Goal: Information Seeking & Learning: Find specific fact

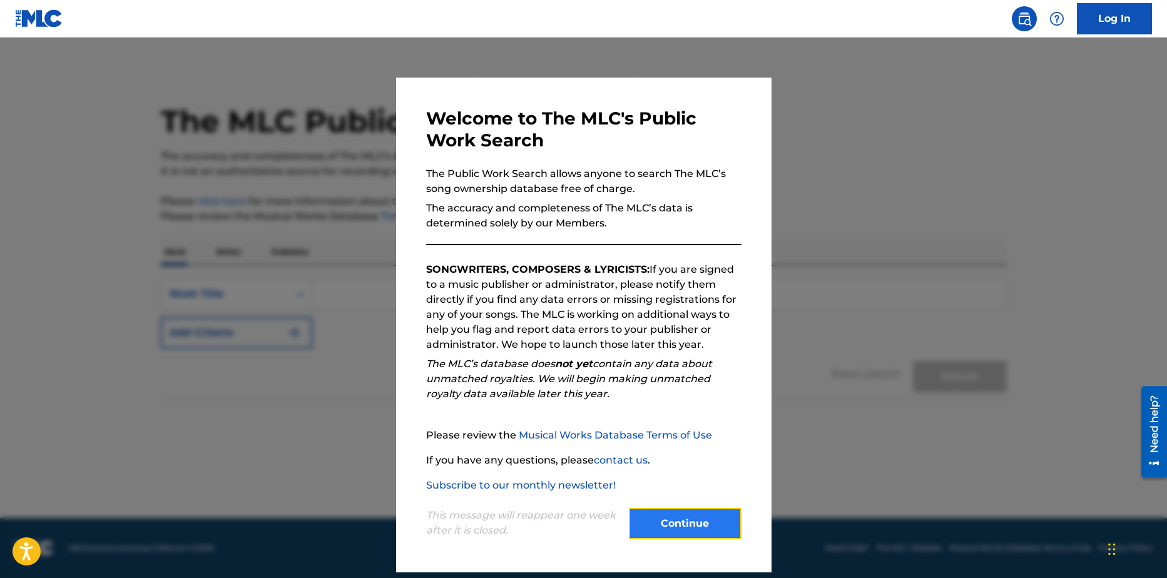
click at [692, 519] on button "Continue" at bounding box center [685, 523] width 113 height 31
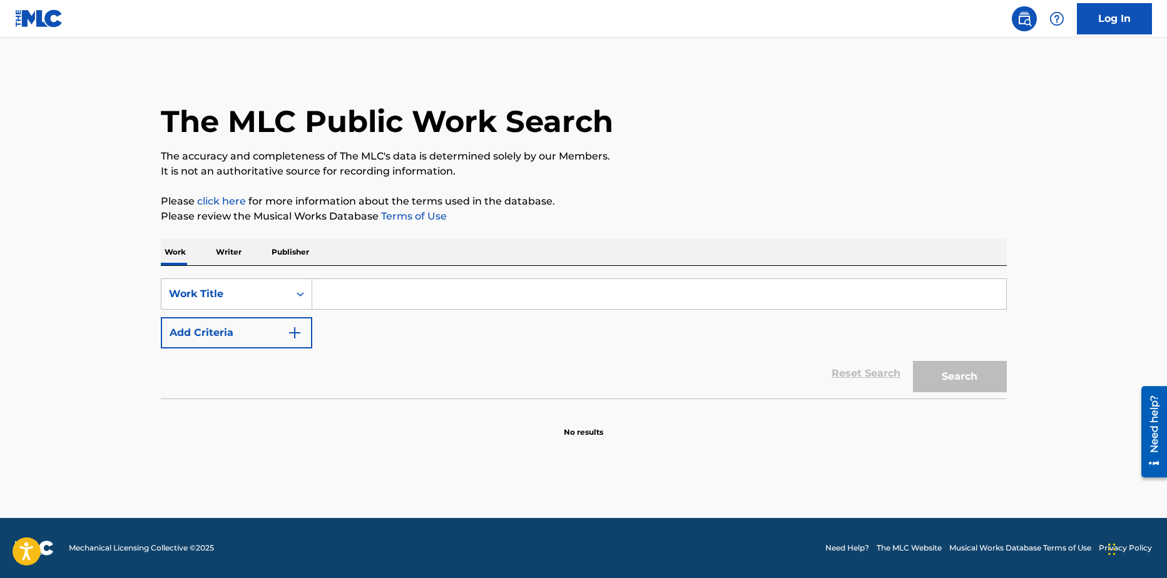
click at [224, 250] on p "Writer" at bounding box center [228, 252] width 33 height 26
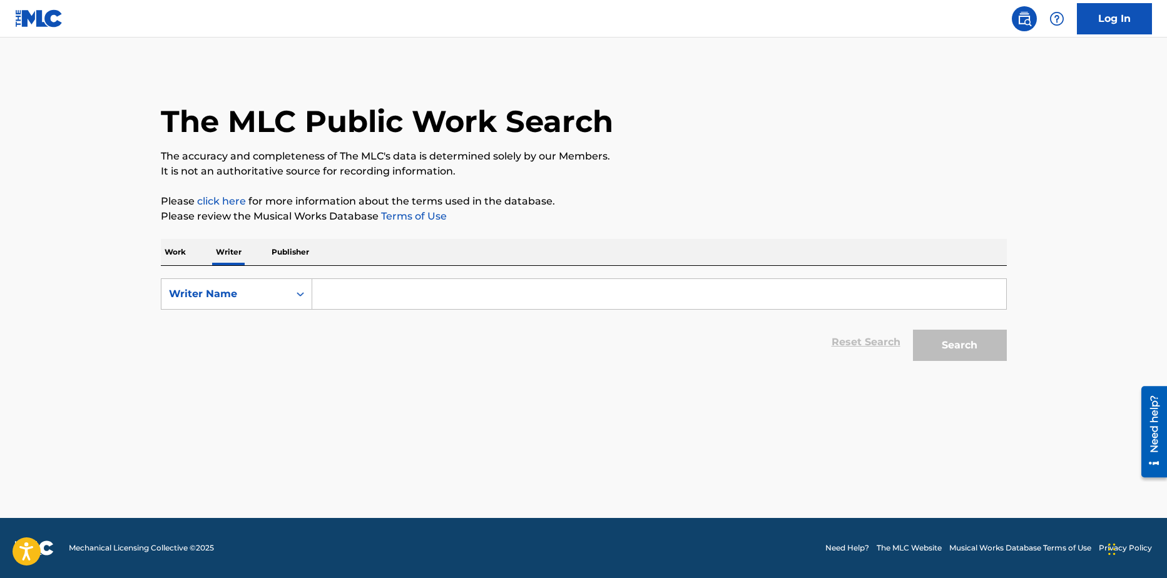
click at [354, 294] on input "Search Form" at bounding box center [659, 294] width 694 height 30
paste input "Aníbal Figueroa Del Valle"
type input "Aníbal Figueroa Del Valle"
click at [963, 353] on button "Search" at bounding box center [960, 345] width 94 height 31
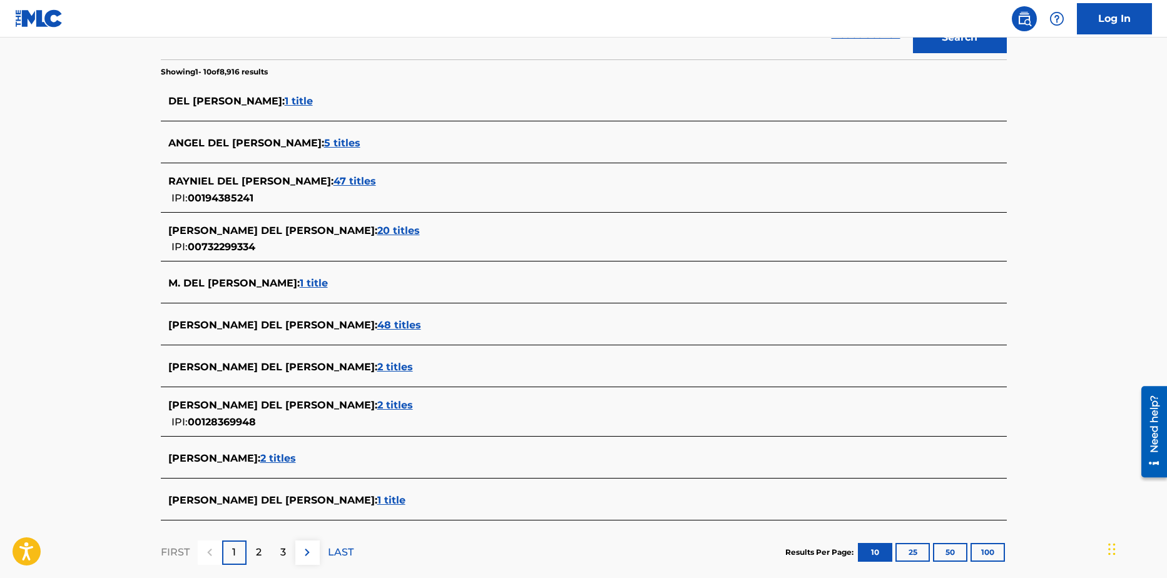
scroll to position [381, 0]
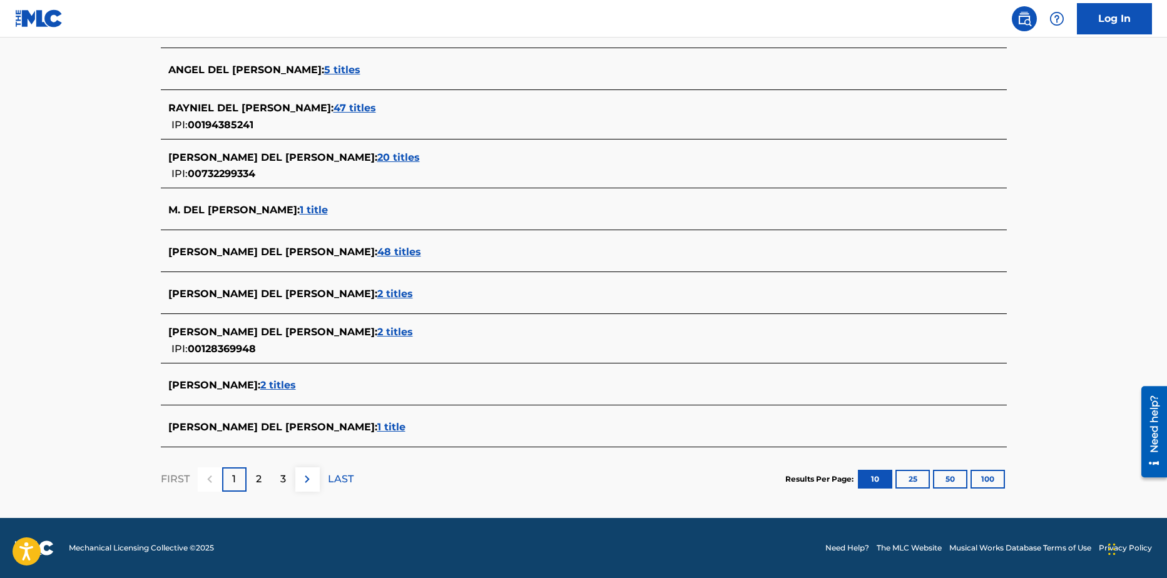
click at [377, 424] on span "1 title" at bounding box center [391, 427] width 28 height 12
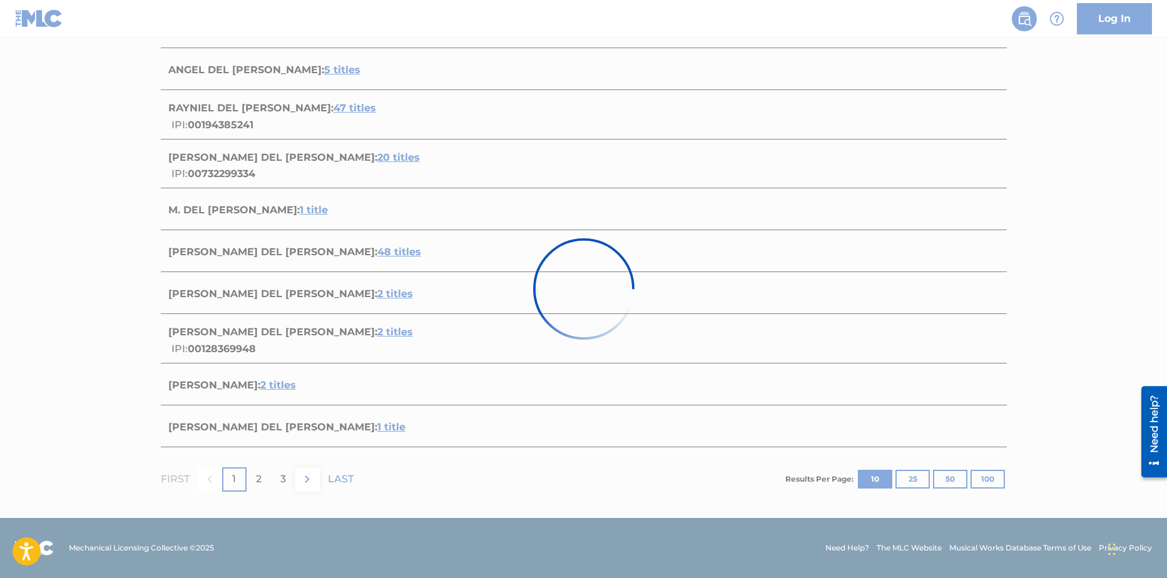
scroll to position [64, 0]
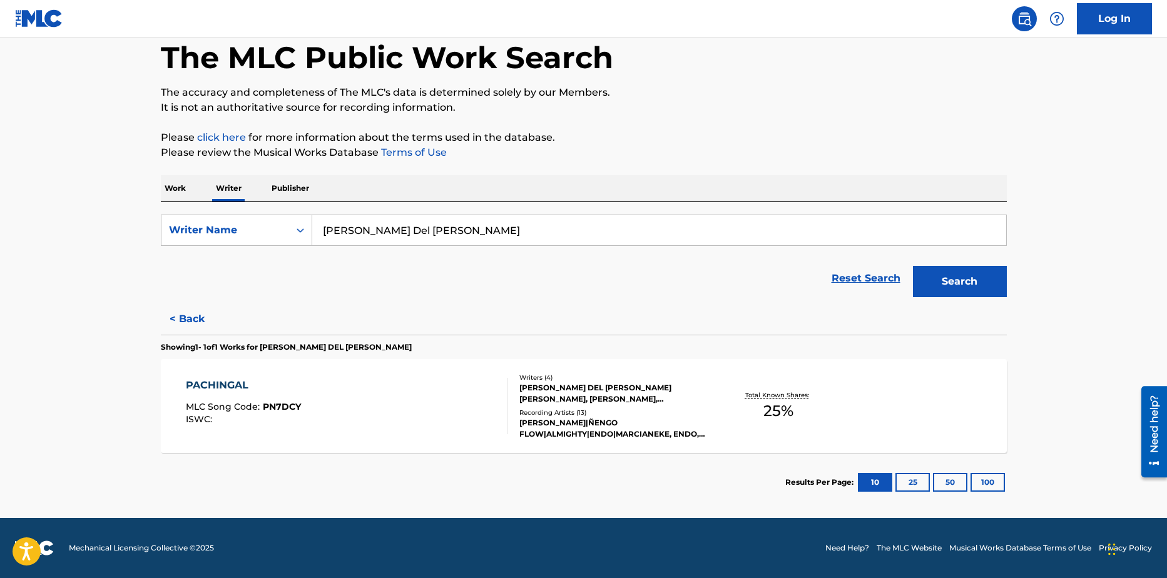
click at [629, 425] on div "[PERSON_NAME]|ÑENGO FLOW|ALMIGHTY|ENDO|MARCIANEKE, ENDO, ENDO,ÑENGO FLOW,MARCIA…" at bounding box center [613, 428] width 189 height 23
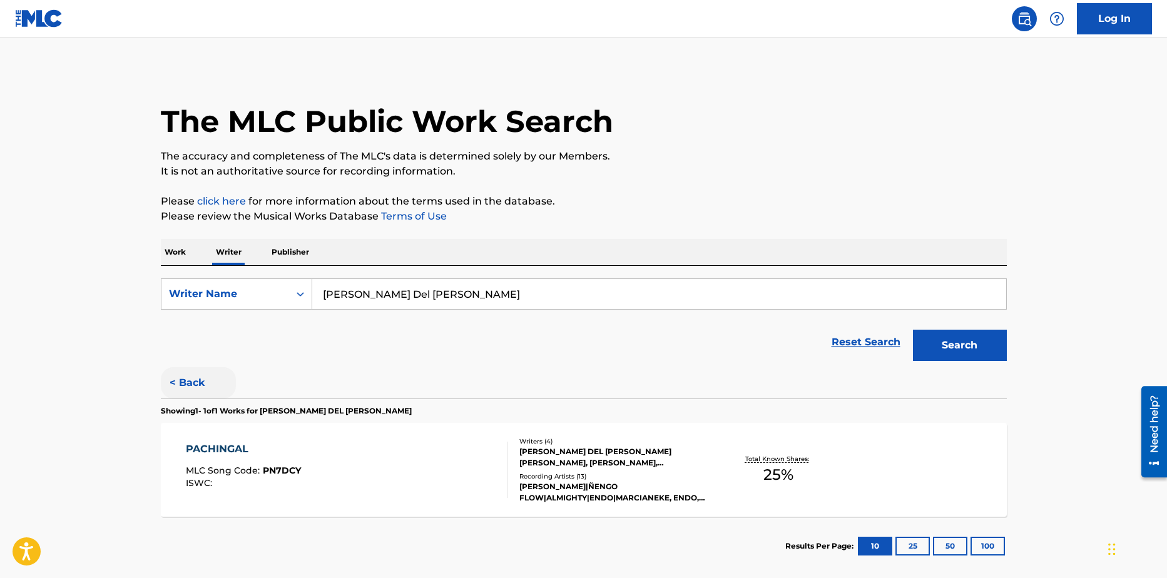
click at [195, 389] on button "< Back" at bounding box center [198, 382] width 75 height 31
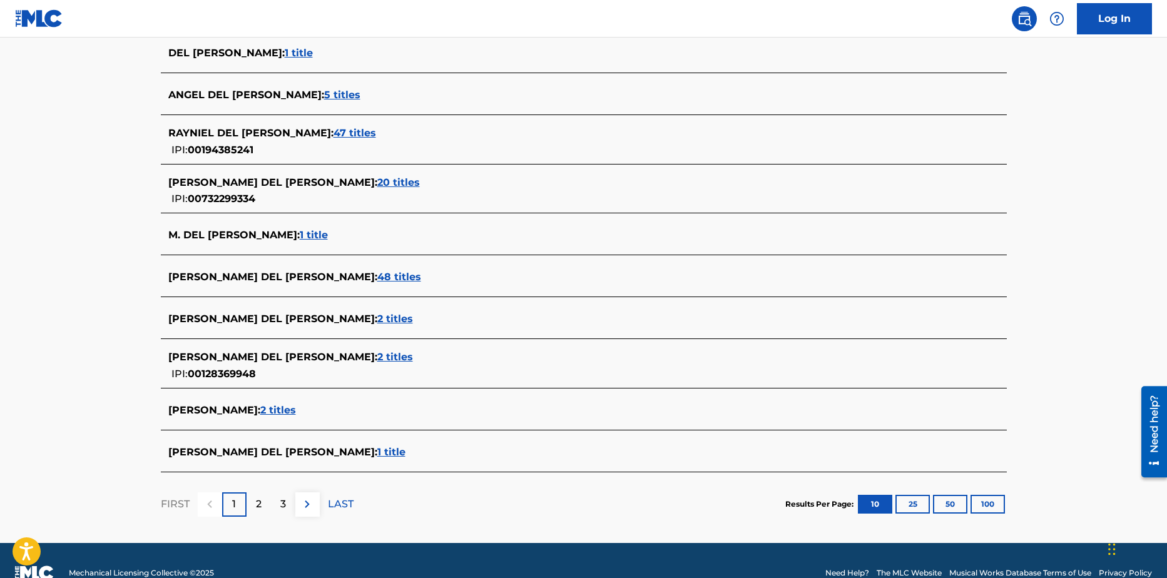
scroll to position [376, 0]
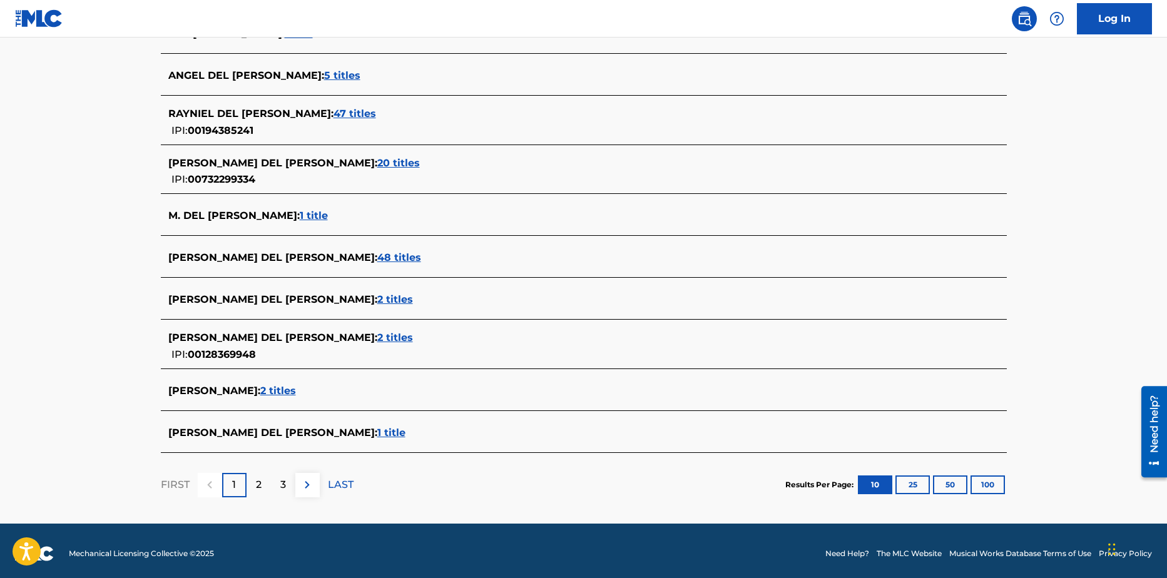
click at [377, 436] on span "1 title" at bounding box center [391, 433] width 28 height 12
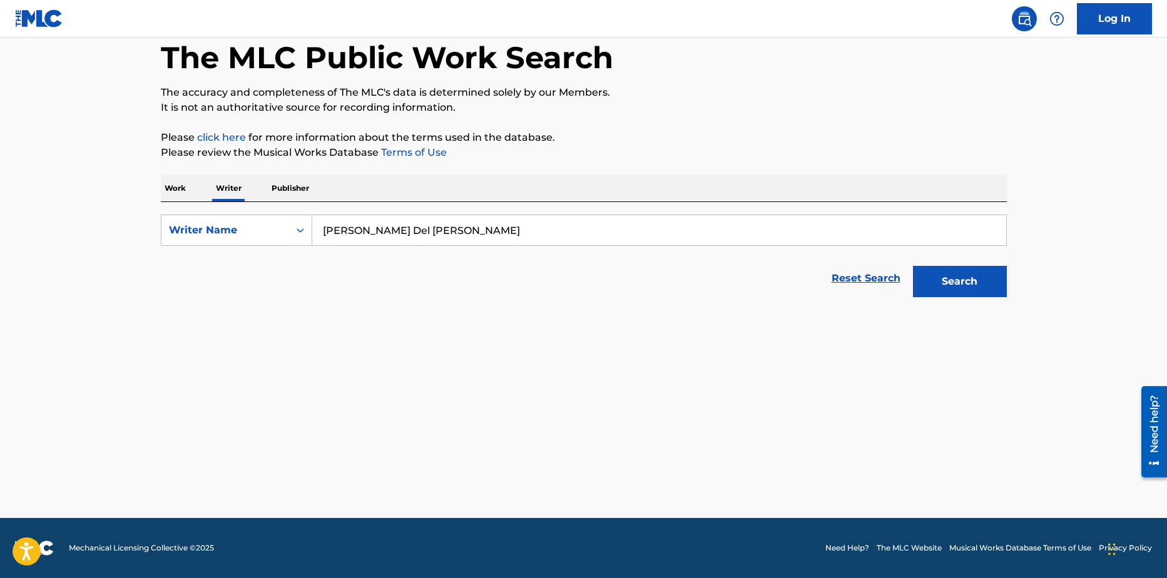
scroll to position [64, 0]
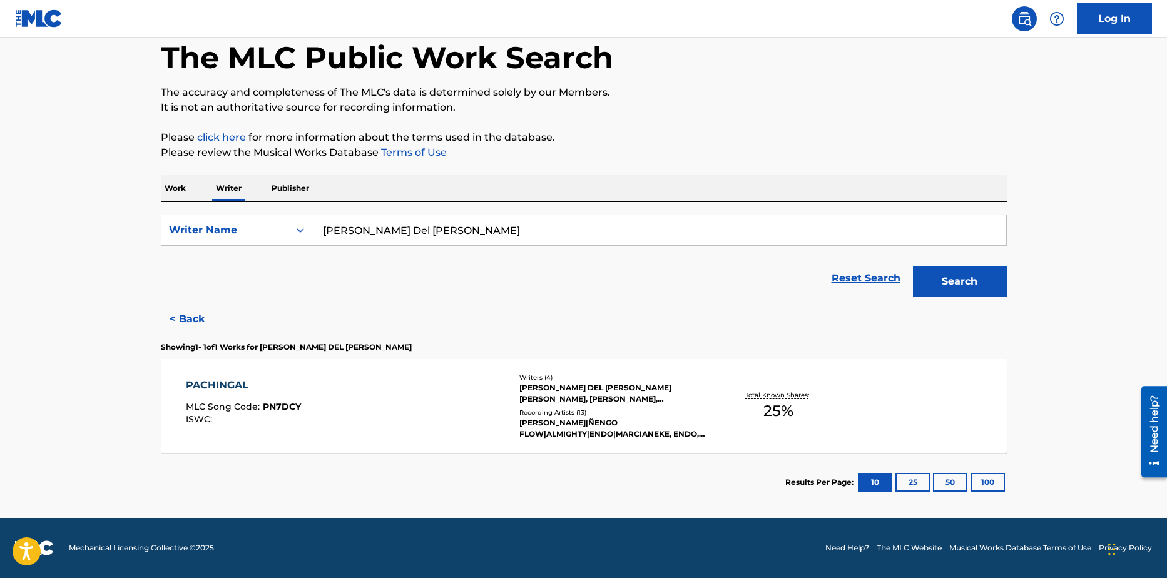
click at [618, 410] on div "Recording Artists ( 13 )" at bounding box center [613, 412] width 189 height 9
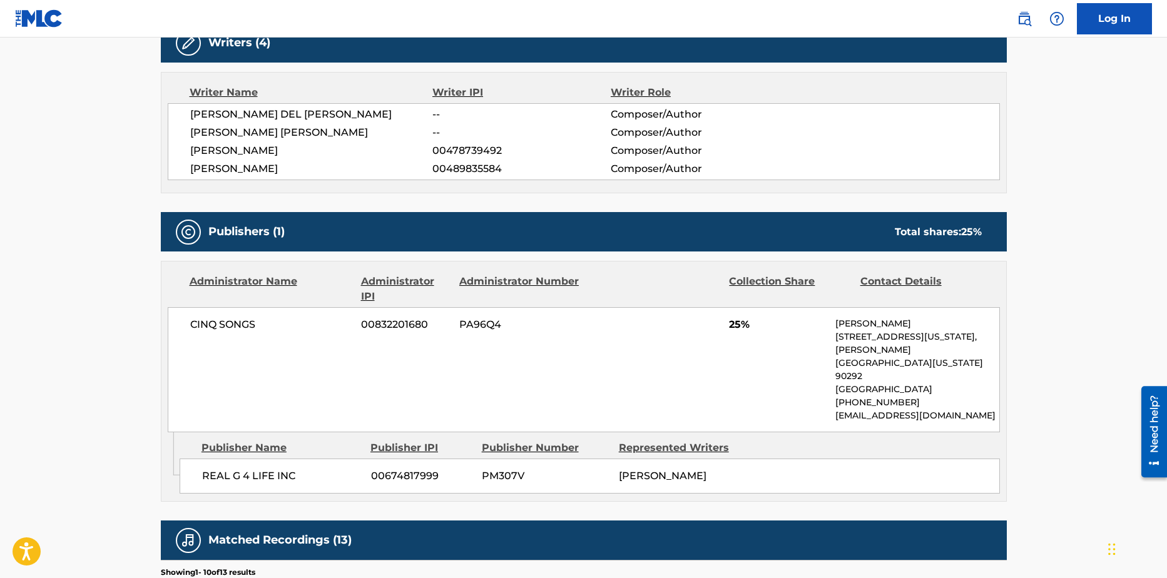
scroll to position [438, 0]
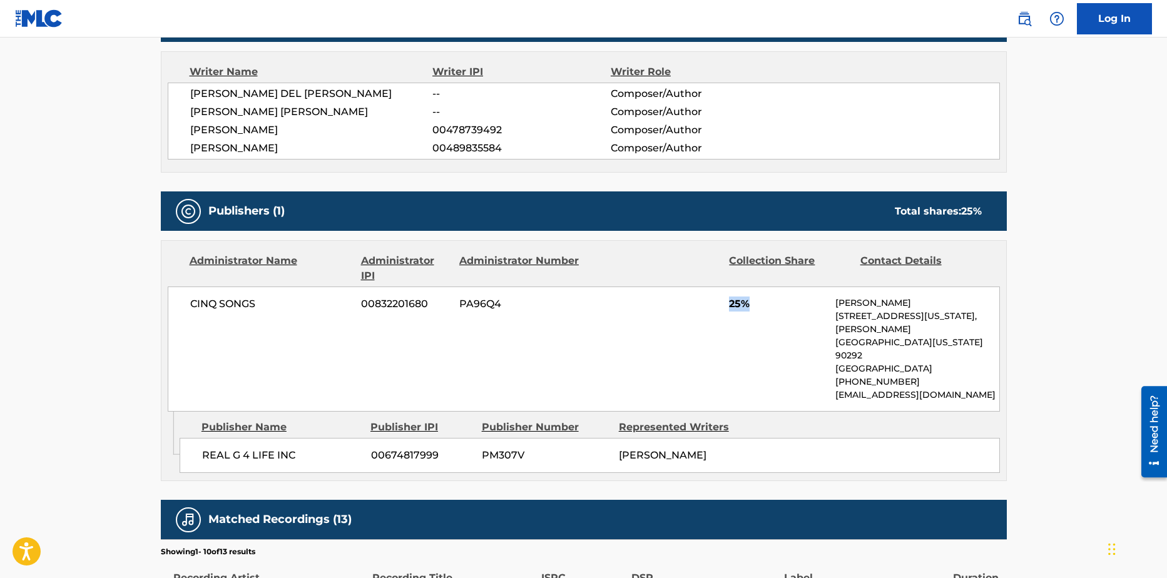
drag, startPoint x: 722, startPoint y: 301, endPoint x: 764, endPoint y: 301, distance: 41.9
click at [764, 301] on div "CINQ SONGS 00832201680 PA96Q4 25% Steve Scott 578 Washington Blvd, Unit 175, Ma…" at bounding box center [584, 349] width 832 height 125
click at [498, 448] on span "PM307V" at bounding box center [546, 455] width 128 height 15
drag, startPoint x: 621, startPoint y: 434, endPoint x: 784, endPoint y: 439, distance: 162.8
click at [784, 439] on div "REAL G 4 LIFE INC 00674817999 PM307V EDWIN ROSA VAZQUEZ" at bounding box center [590, 455] width 820 height 35
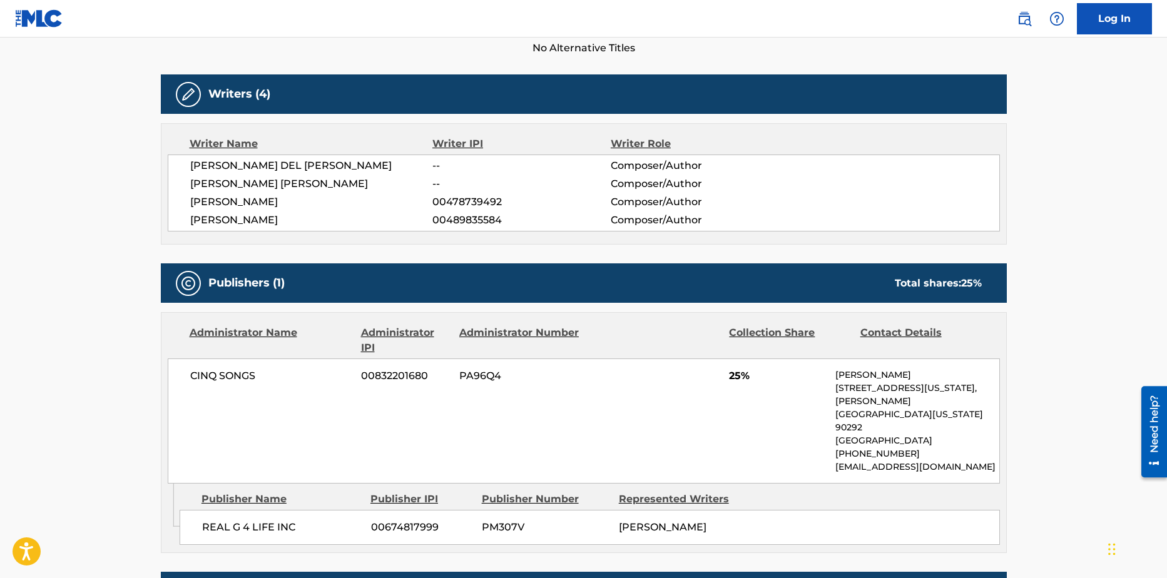
scroll to position [374, 0]
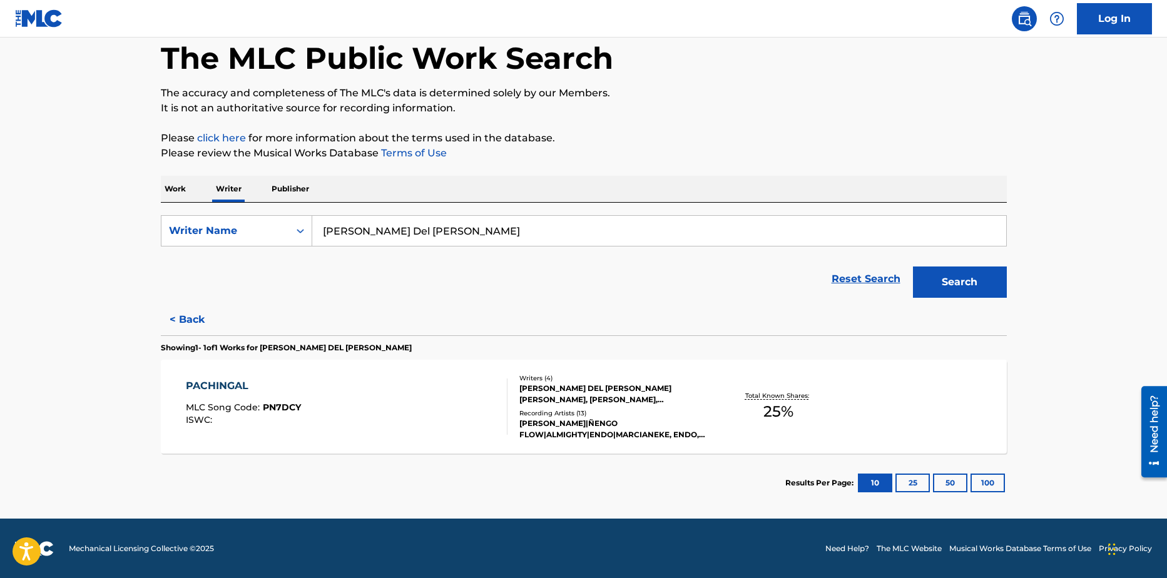
scroll to position [64, 0]
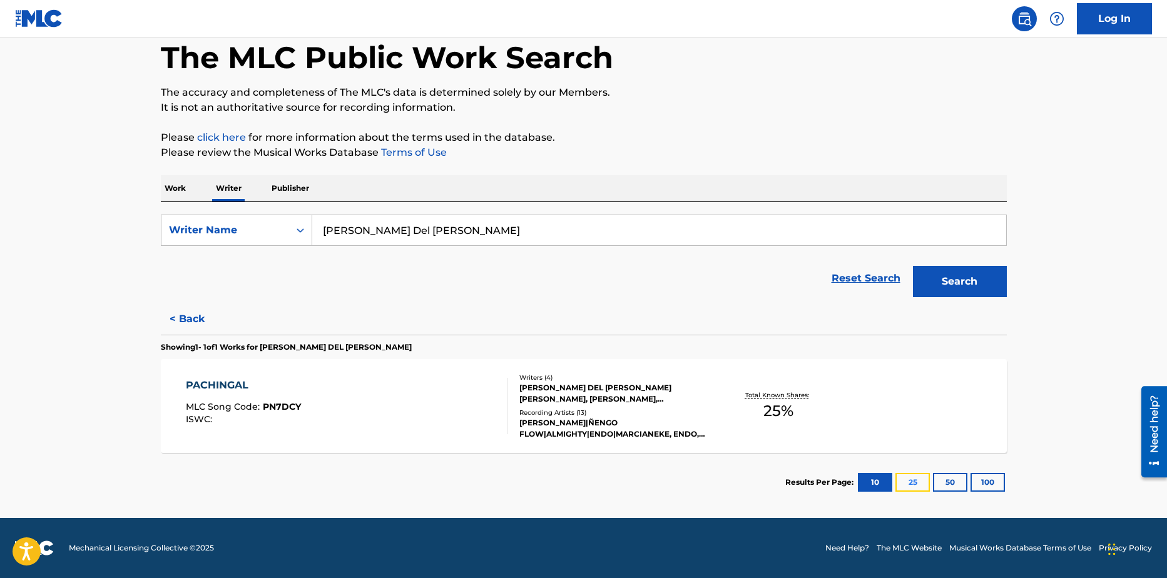
click at [907, 484] on button "25" at bounding box center [913, 482] width 34 height 19
click at [181, 320] on button "< Back" at bounding box center [198, 319] width 75 height 31
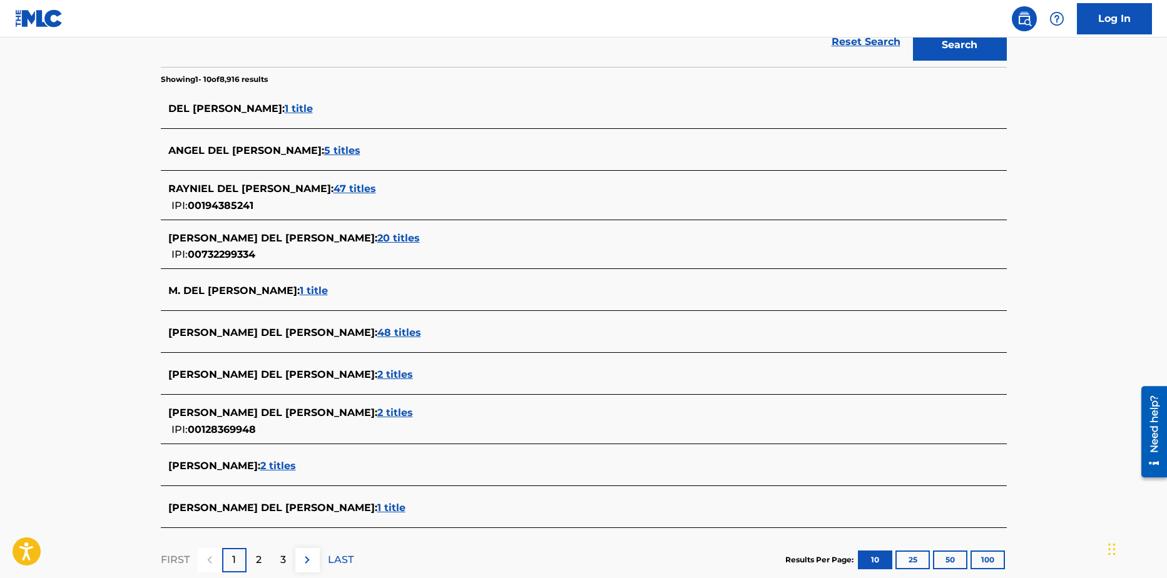
scroll to position [381, 0]
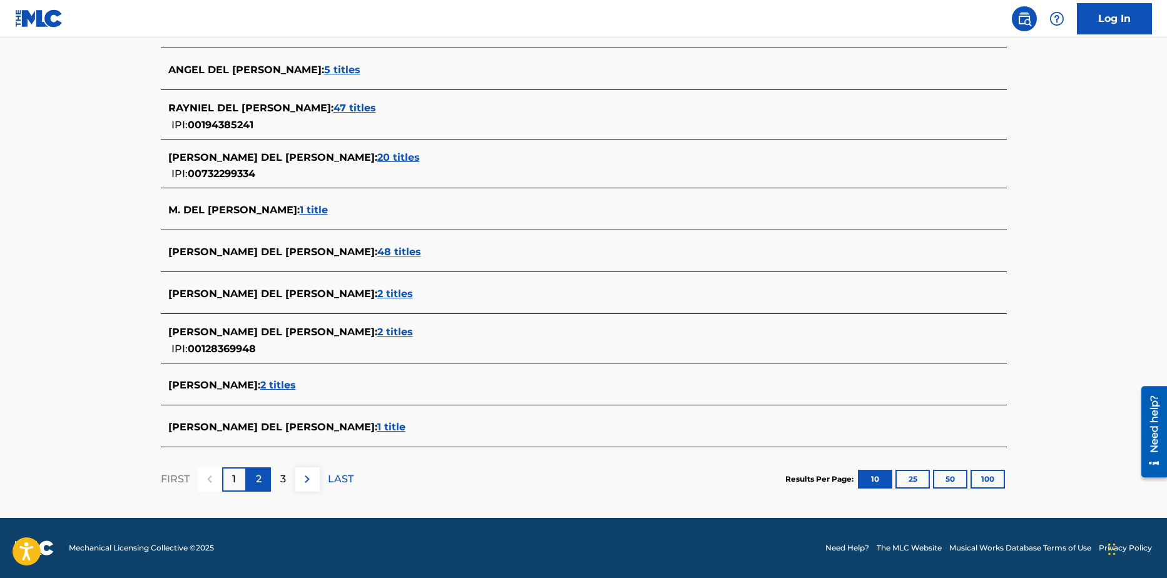
click at [260, 479] on p "2" at bounding box center [259, 479] width 6 height 15
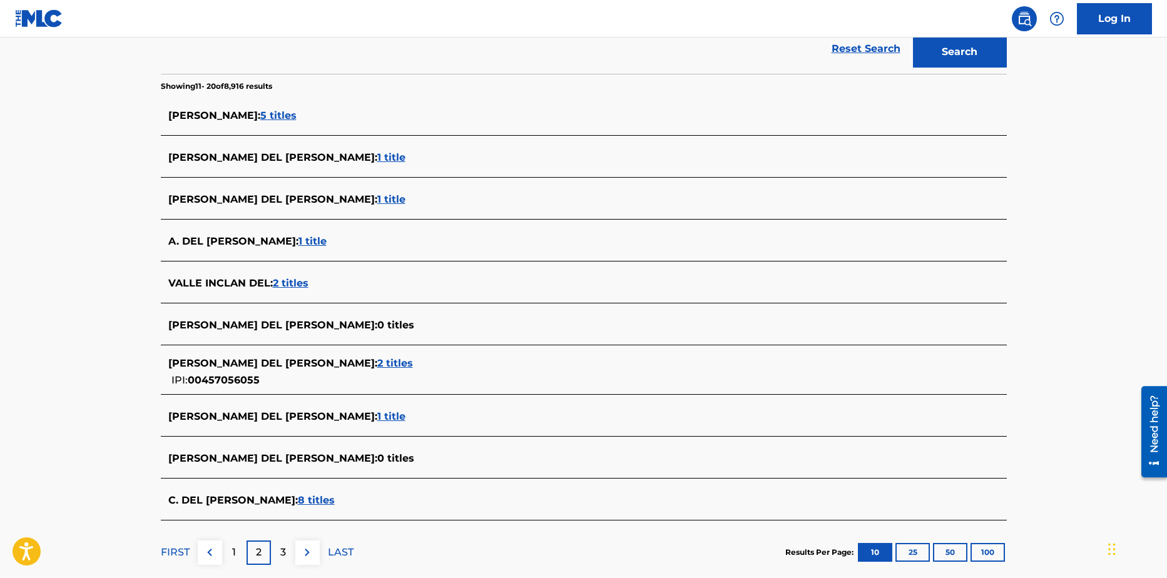
scroll to position [313, 0]
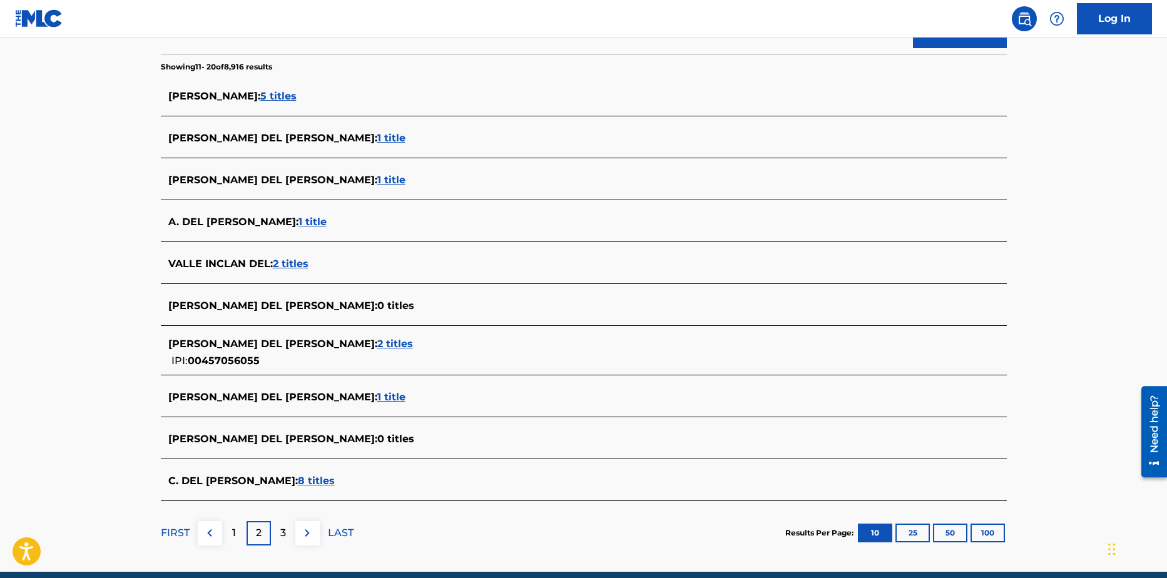
click at [299, 220] on span "1 title" at bounding box center [313, 222] width 28 height 12
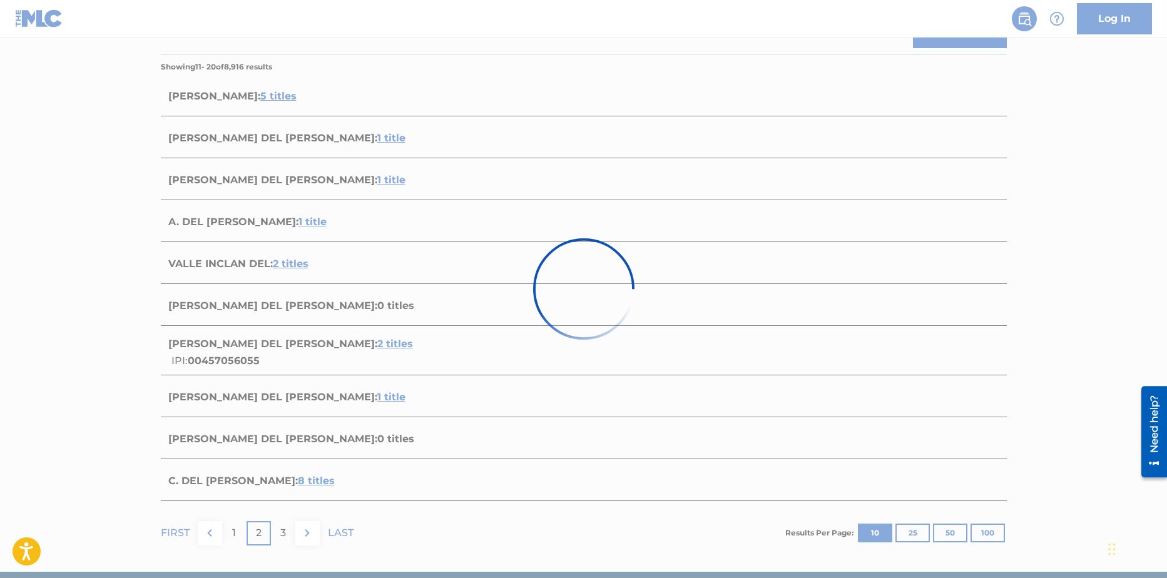
scroll to position [64, 0]
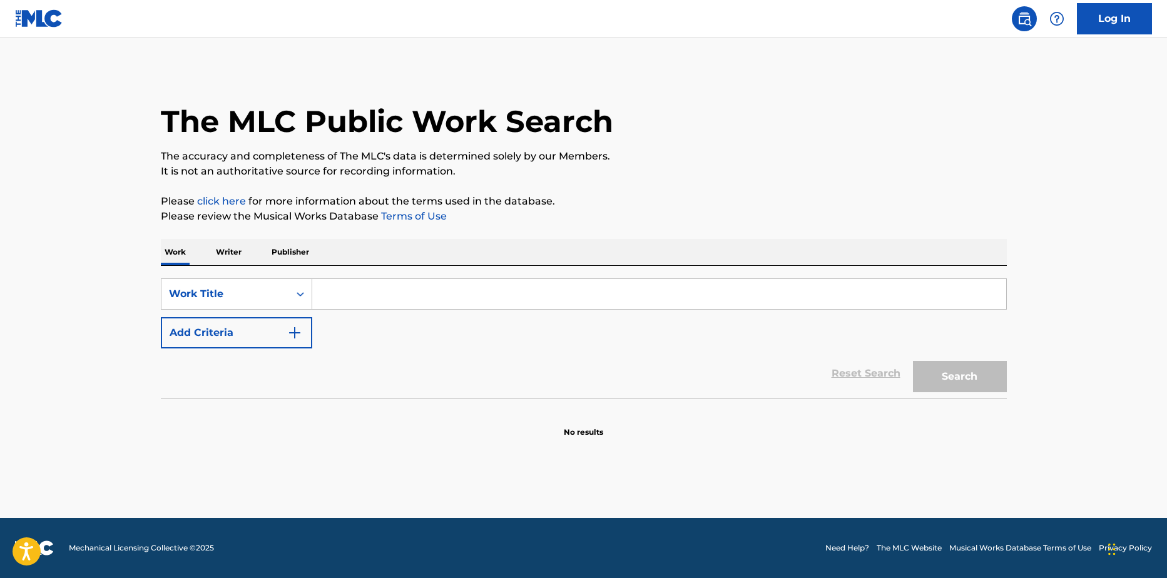
click at [224, 258] on p "Writer" at bounding box center [228, 252] width 33 height 26
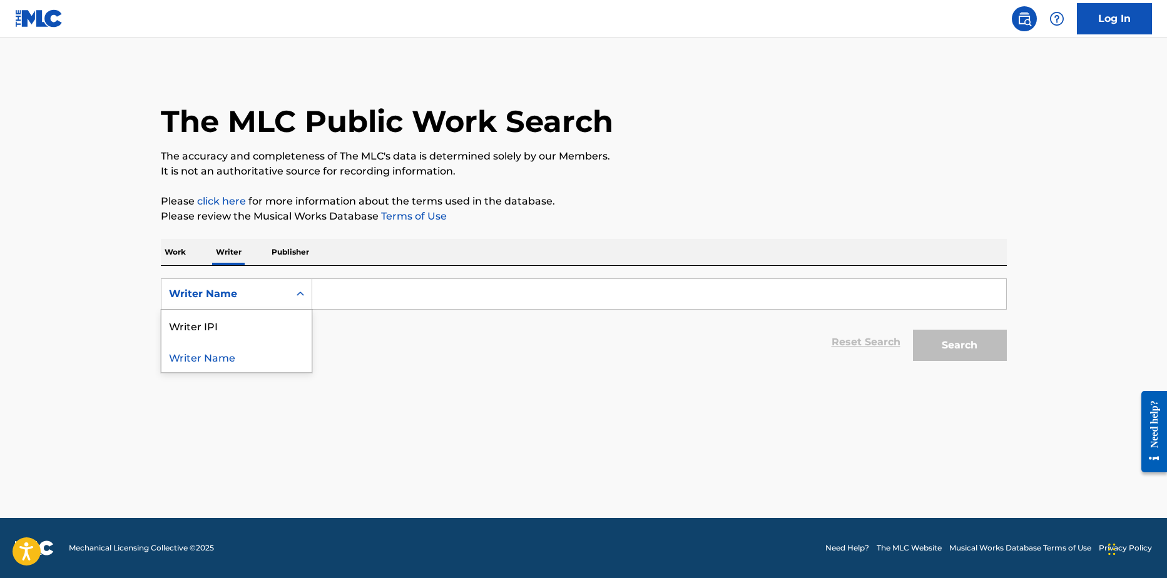
click at [297, 290] on icon "Search Form" at bounding box center [300, 294] width 13 height 13
click at [440, 287] on input "Search Form" at bounding box center [659, 294] width 694 height 30
paste input "[PERSON_NAME] Del [PERSON_NAME]"
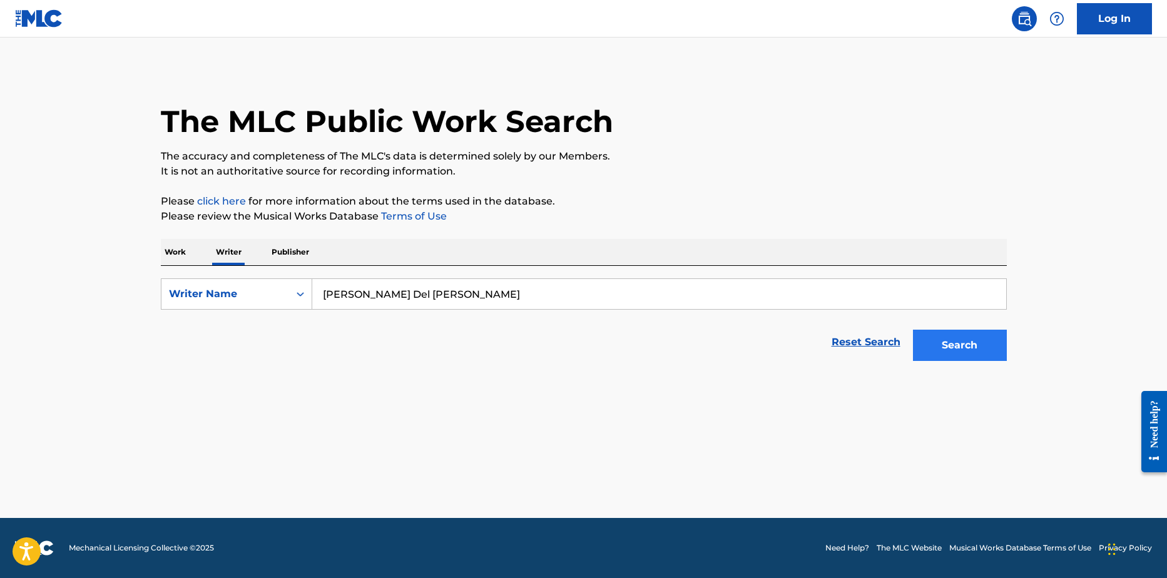
type input "[PERSON_NAME] Del [PERSON_NAME]"
click at [977, 341] on button "Search" at bounding box center [960, 345] width 94 height 31
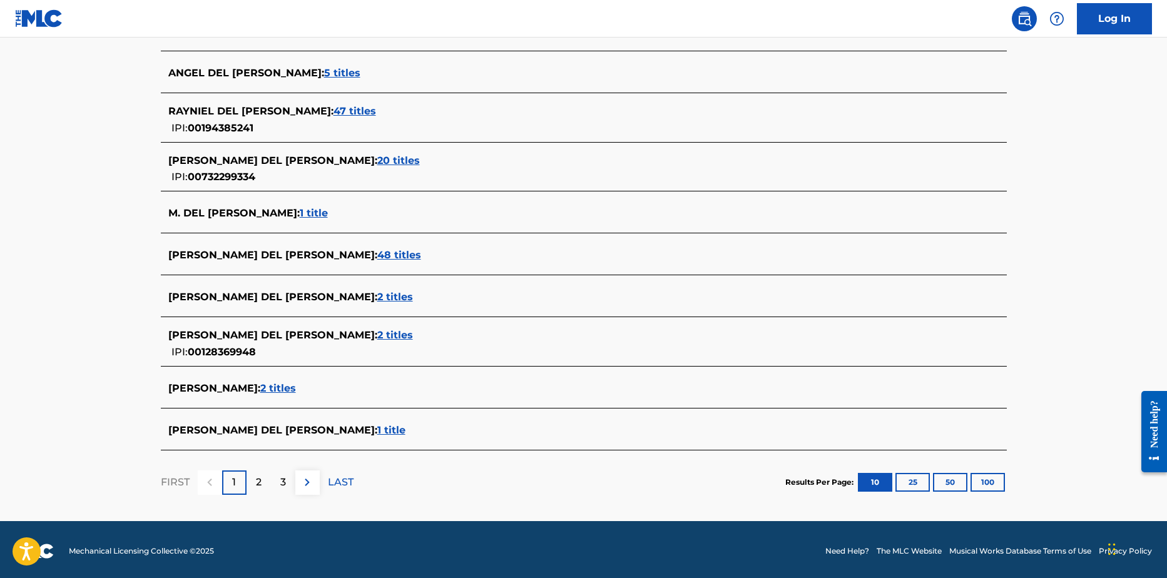
scroll to position [381, 0]
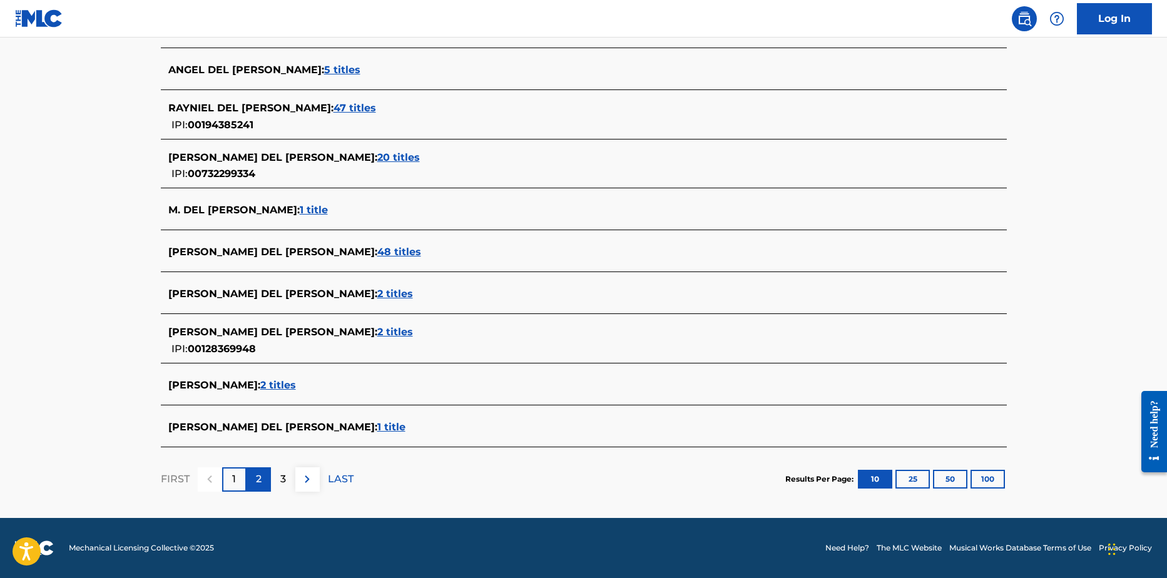
click at [256, 476] on p "2" at bounding box center [259, 479] width 6 height 15
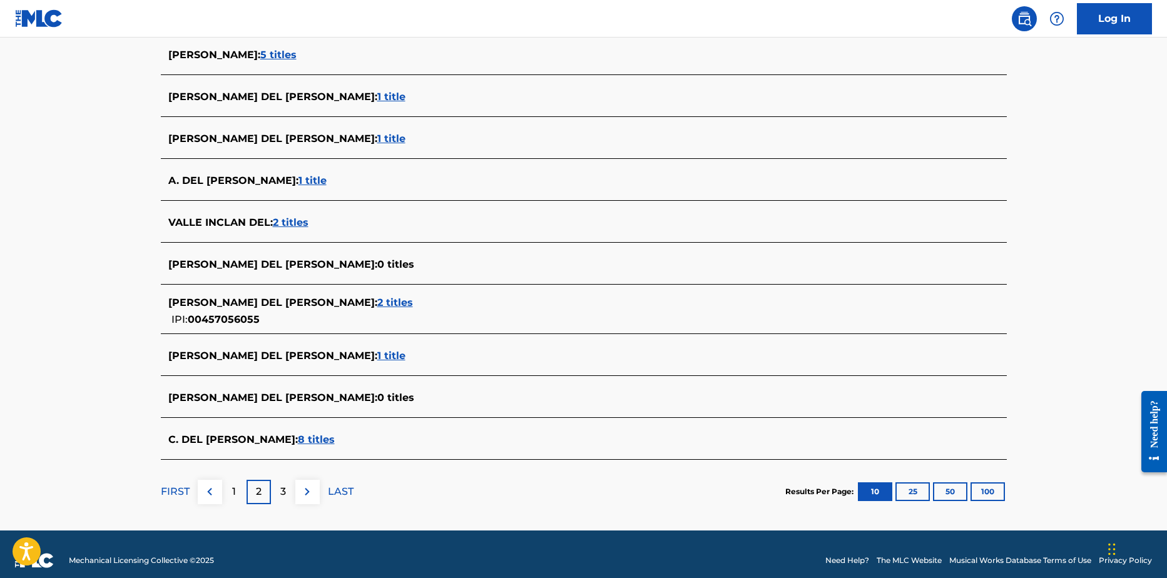
scroll to position [367, 0]
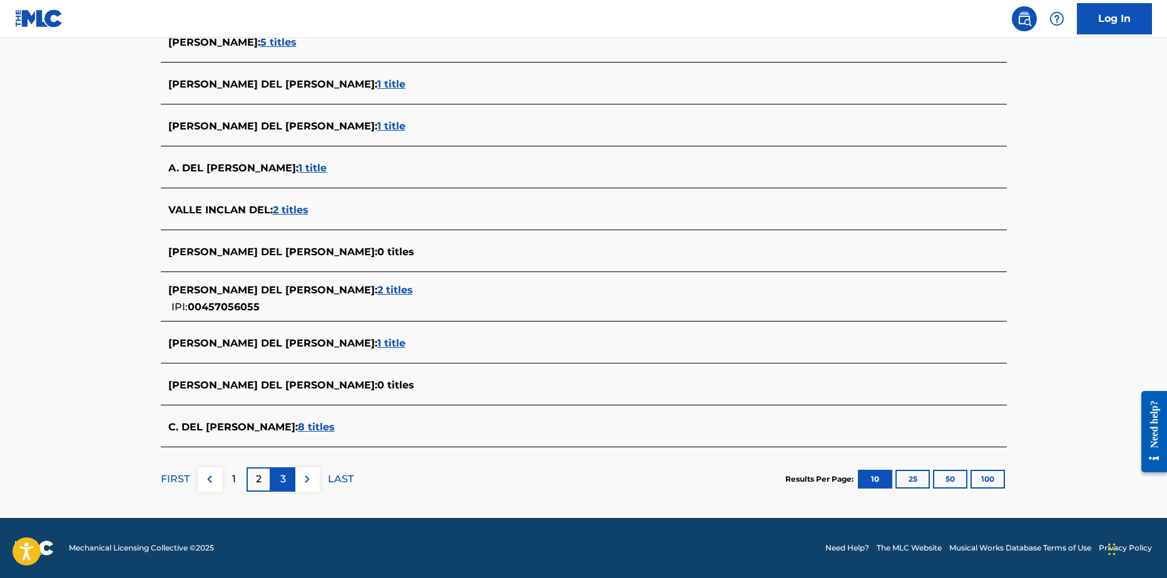
click at [285, 484] on p "3" at bounding box center [283, 479] width 6 height 15
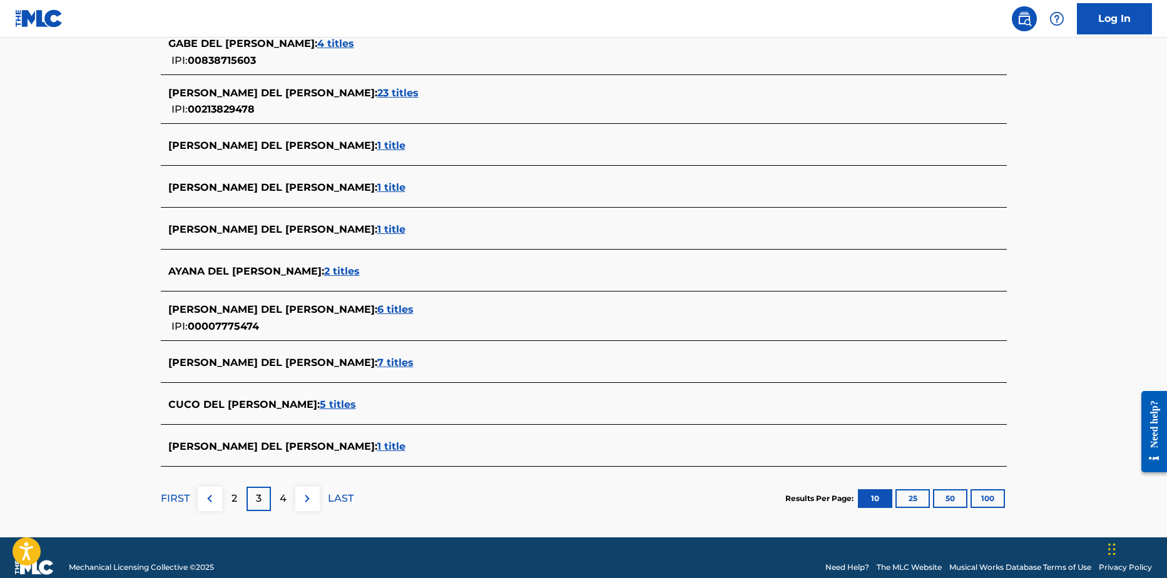
scroll to position [376, 0]
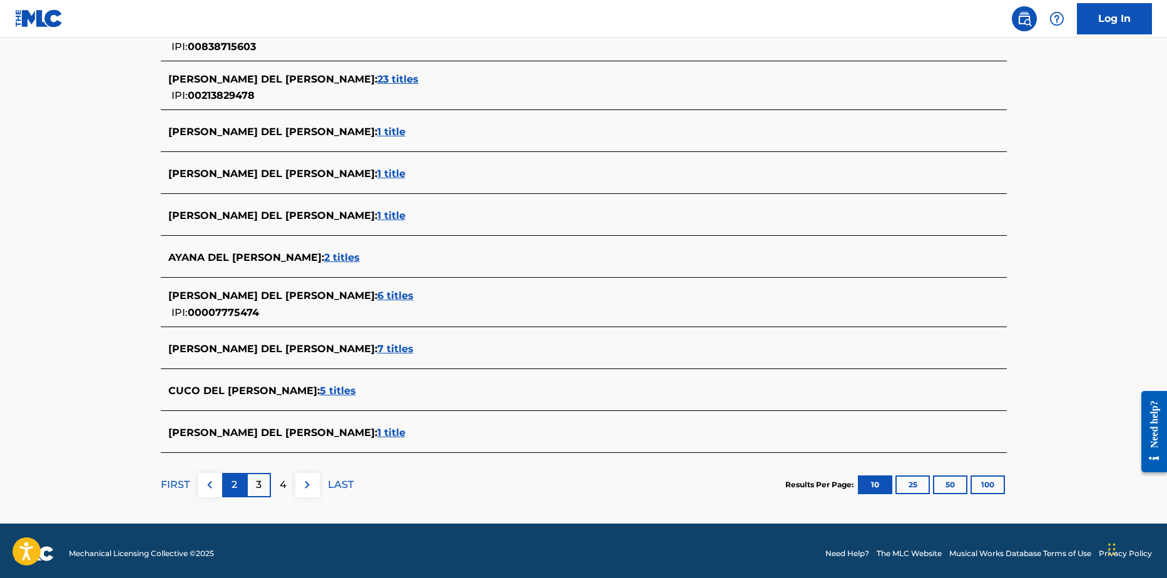
click at [233, 494] on div "2" at bounding box center [234, 485] width 24 height 24
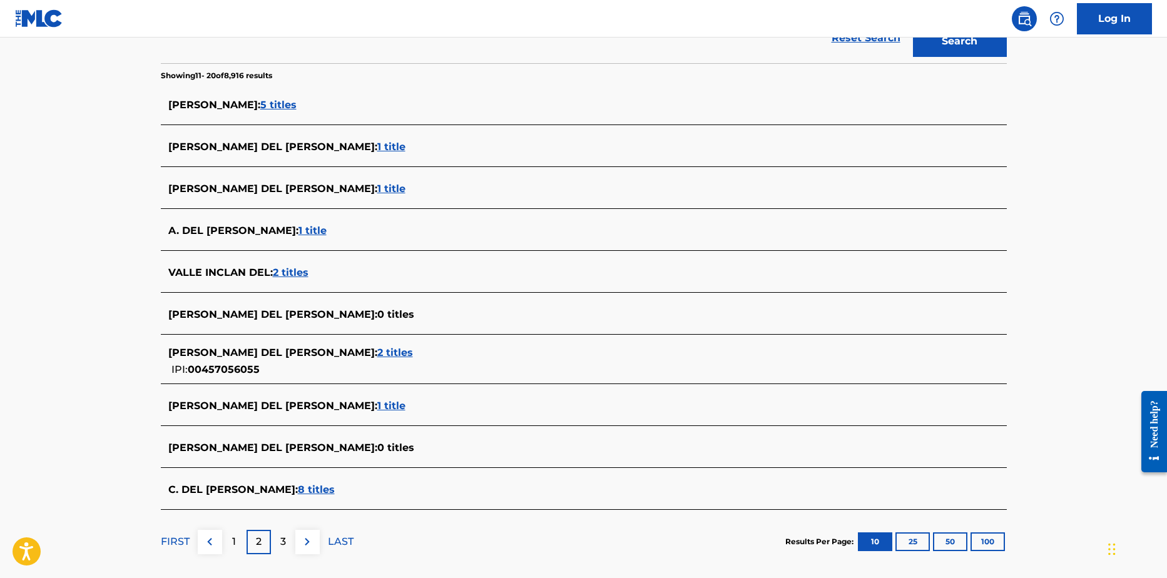
scroll to position [367, 0]
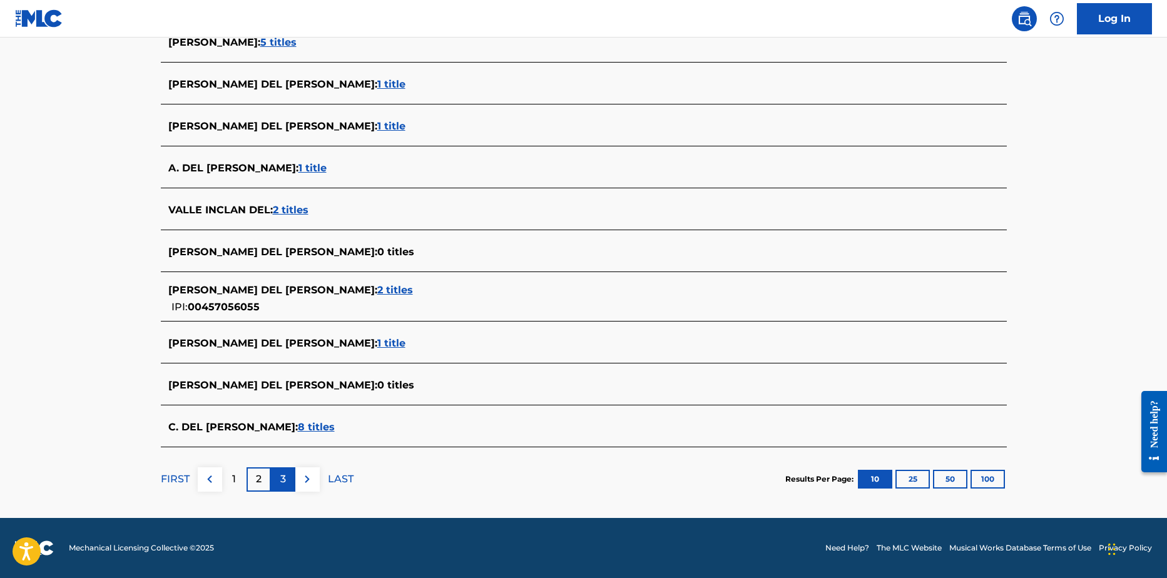
click at [282, 481] on p "3" at bounding box center [283, 479] width 6 height 15
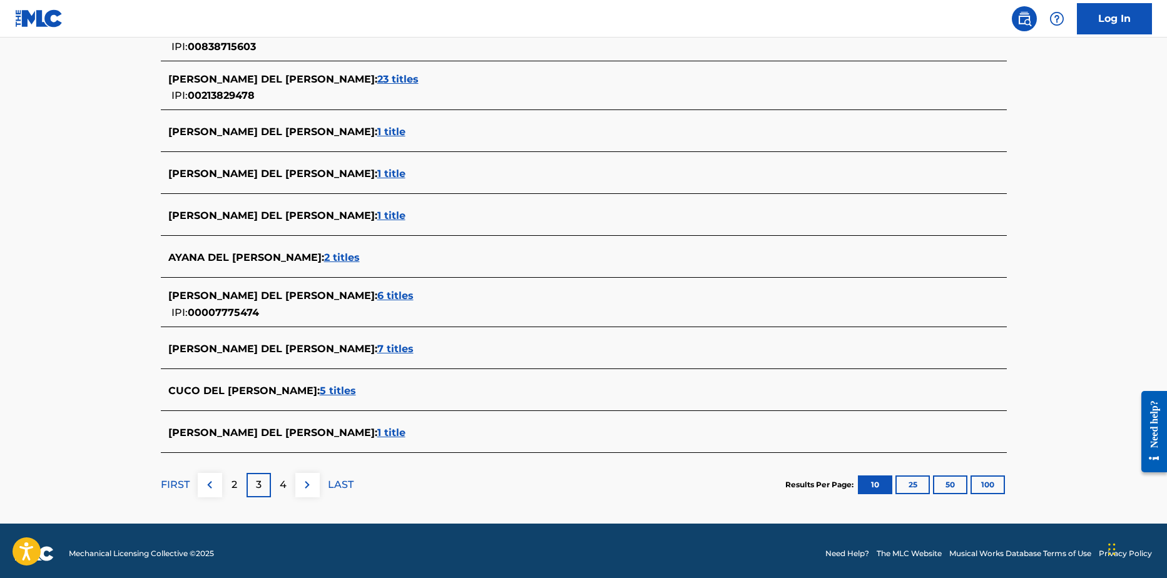
scroll to position [381, 0]
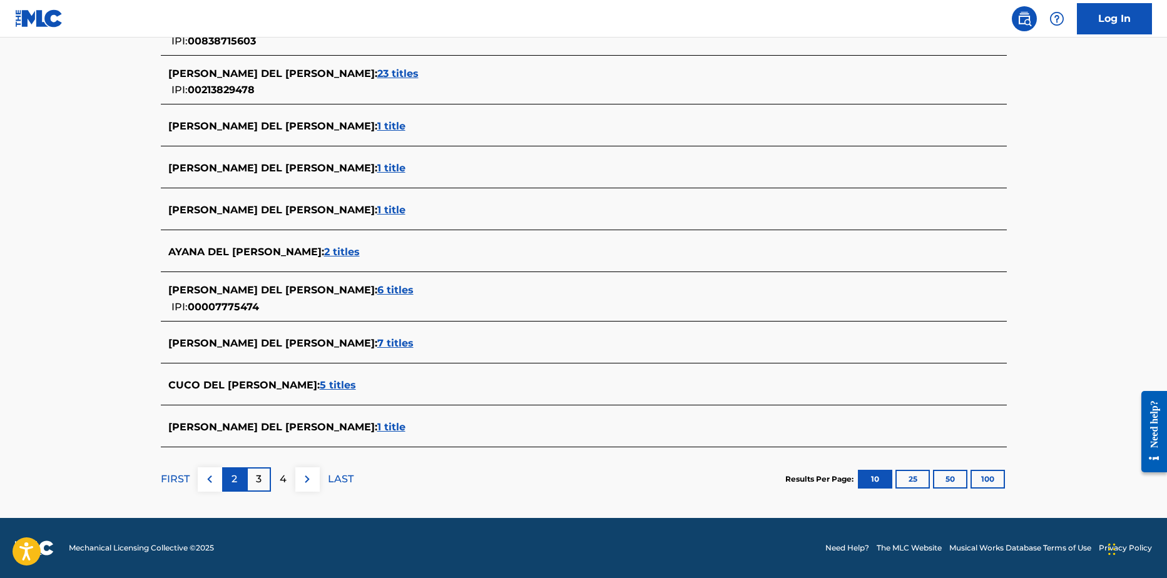
click at [236, 482] on p "2" at bounding box center [235, 479] width 6 height 15
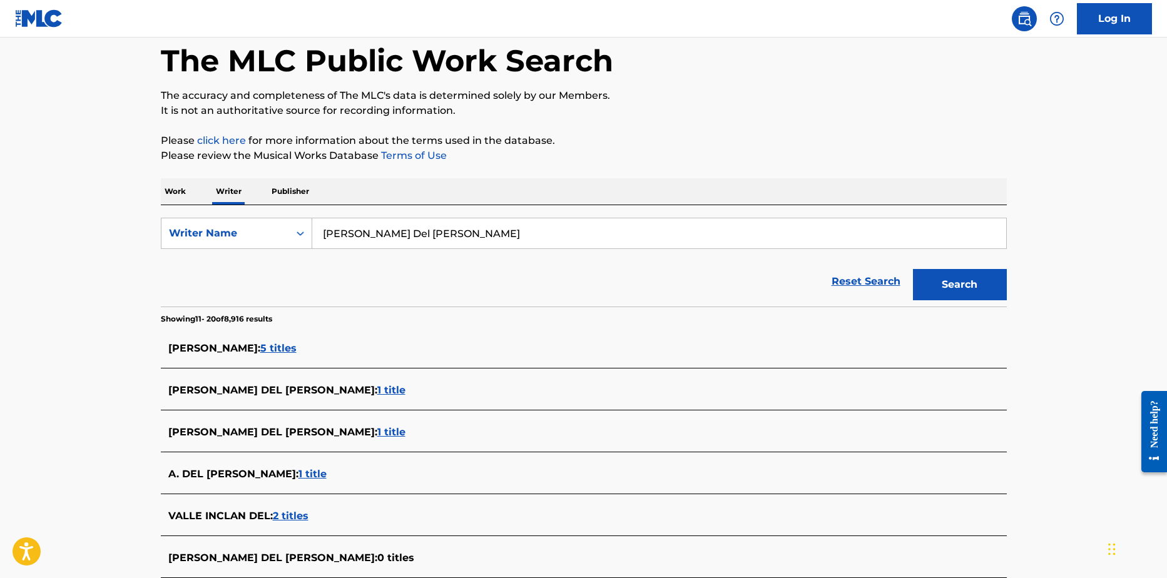
scroll to position [367, 0]
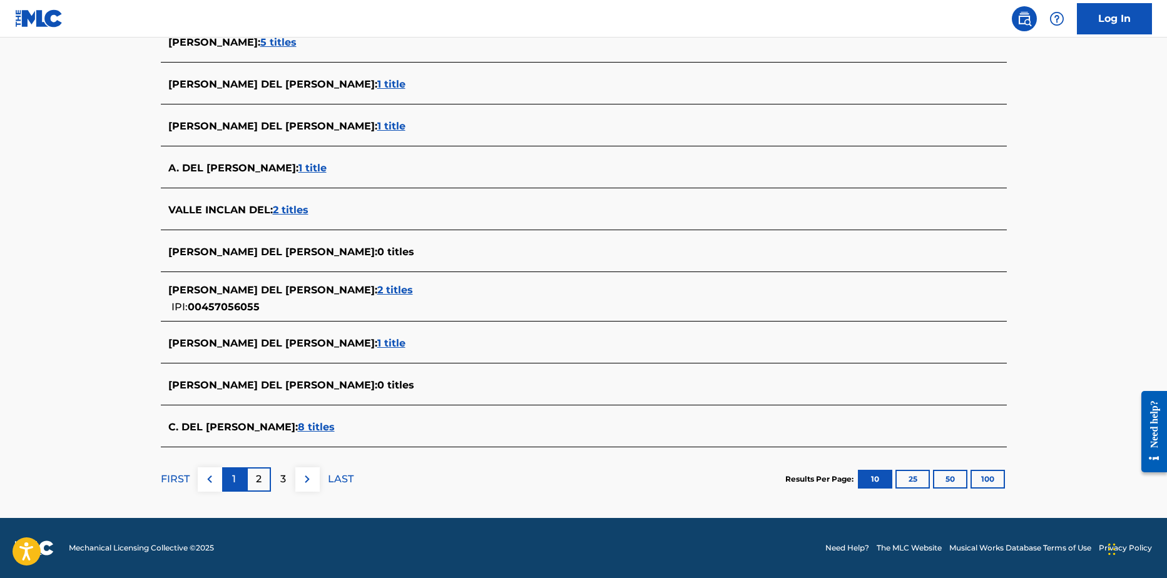
click at [238, 482] on div "1" at bounding box center [234, 480] width 24 height 24
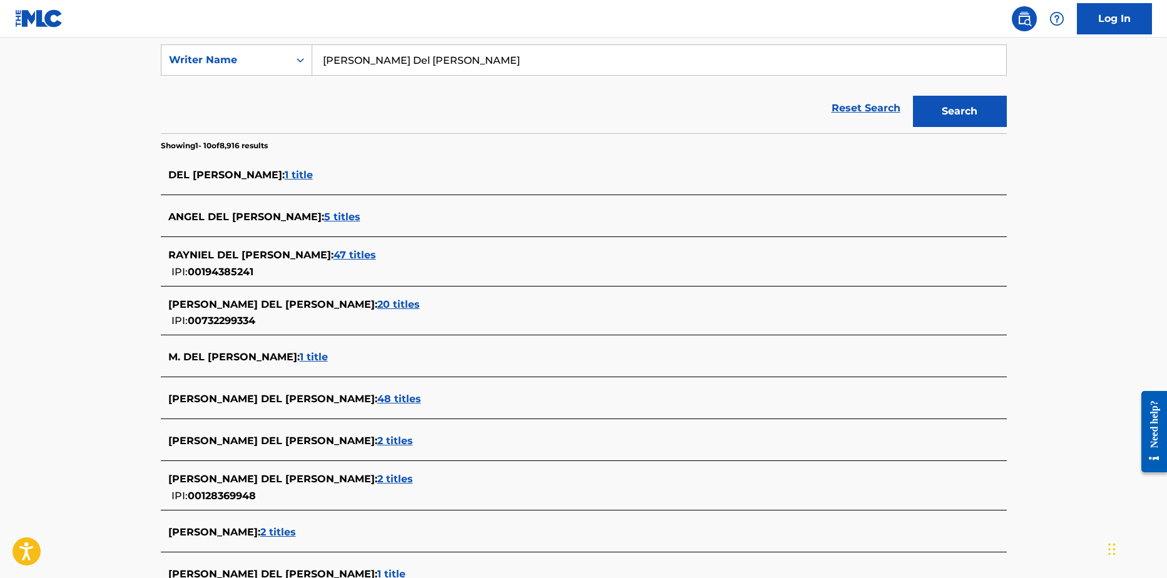
scroll to position [376, 0]
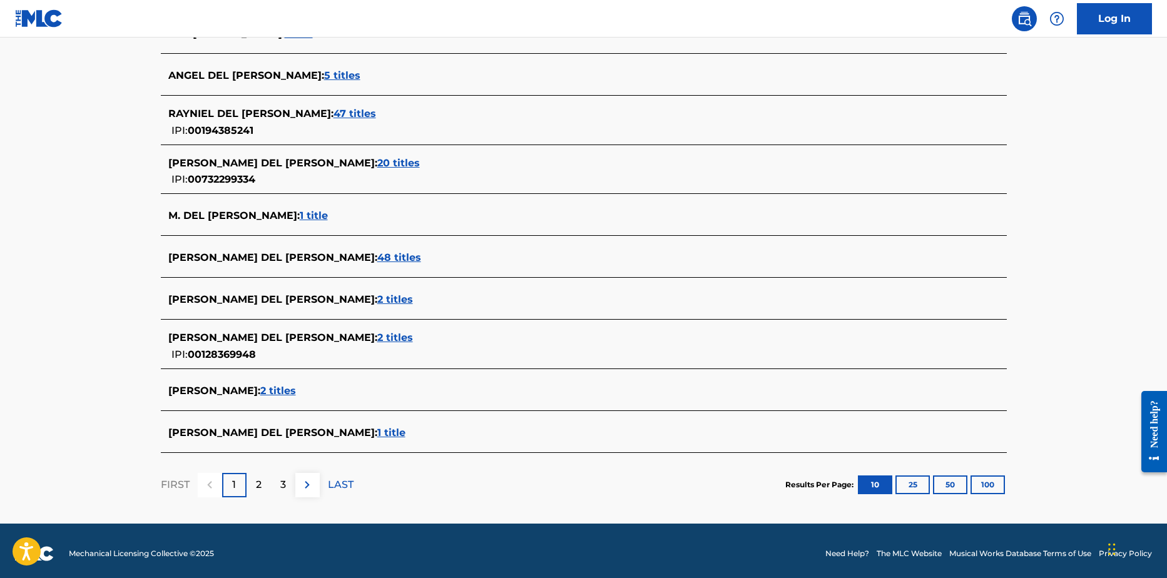
click at [377, 432] on span "1 title" at bounding box center [391, 433] width 28 height 12
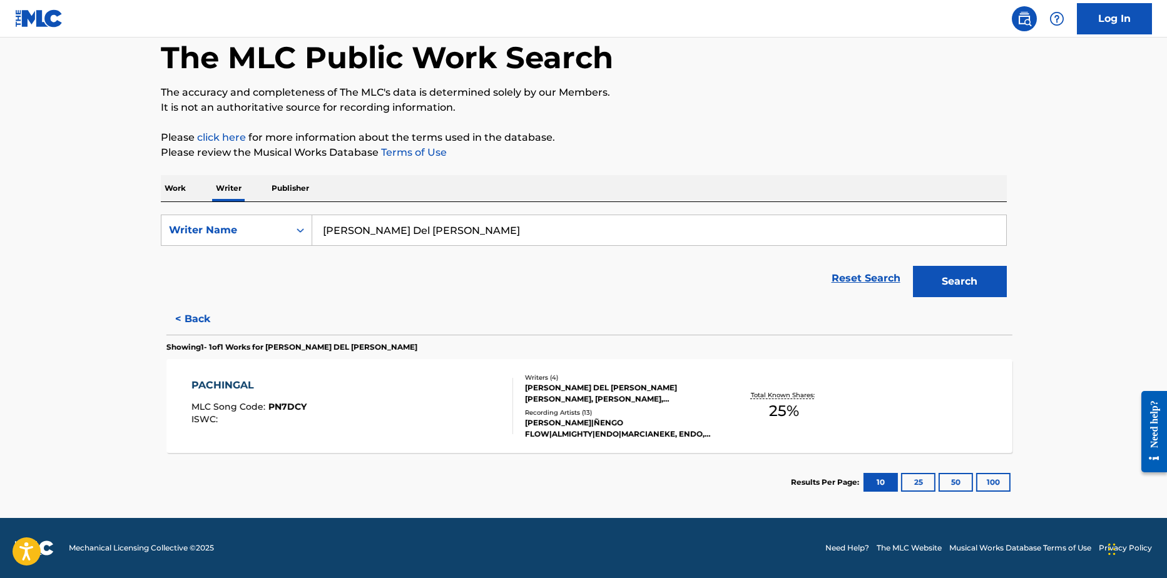
scroll to position [64, 0]
click at [645, 392] on div "[PERSON_NAME] DEL [PERSON_NAME] [PERSON_NAME], [PERSON_NAME], [PERSON_NAME]" at bounding box center [613, 393] width 189 height 23
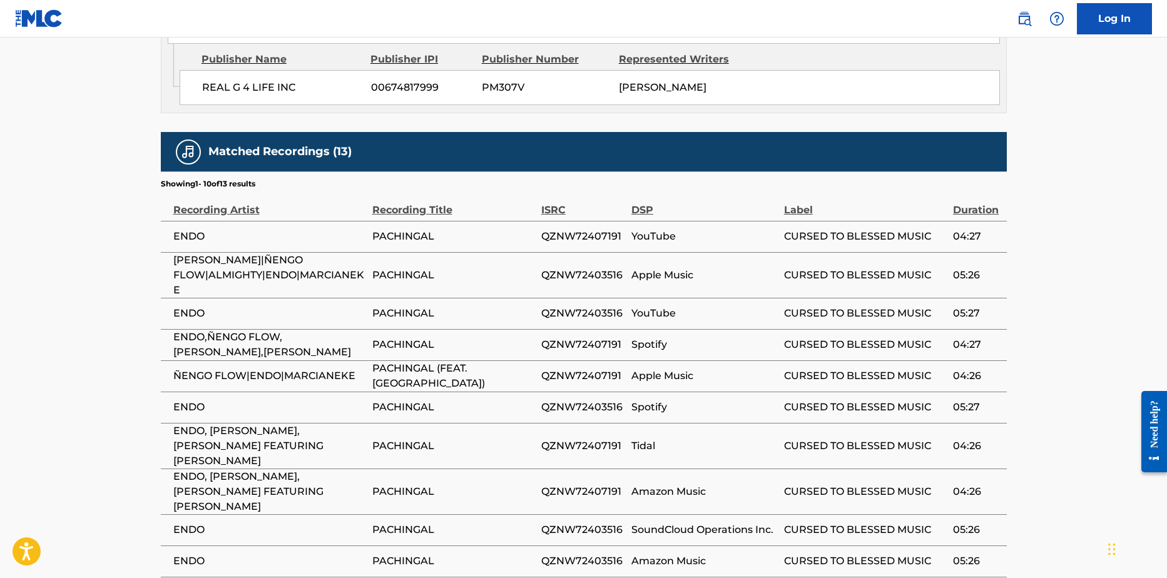
scroll to position [814, 0]
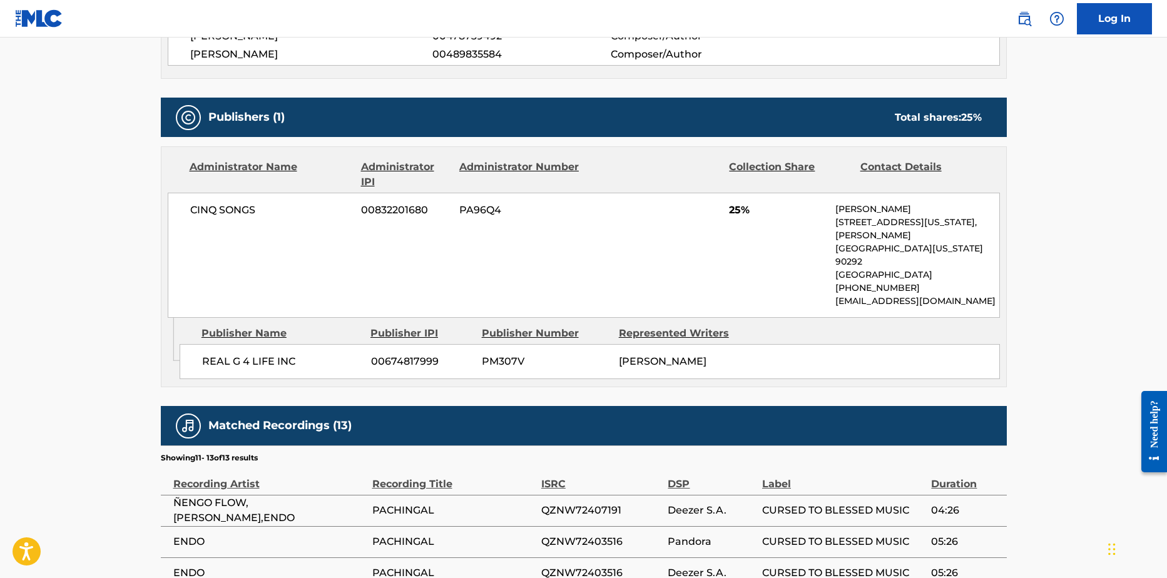
scroll to position [642, 0]
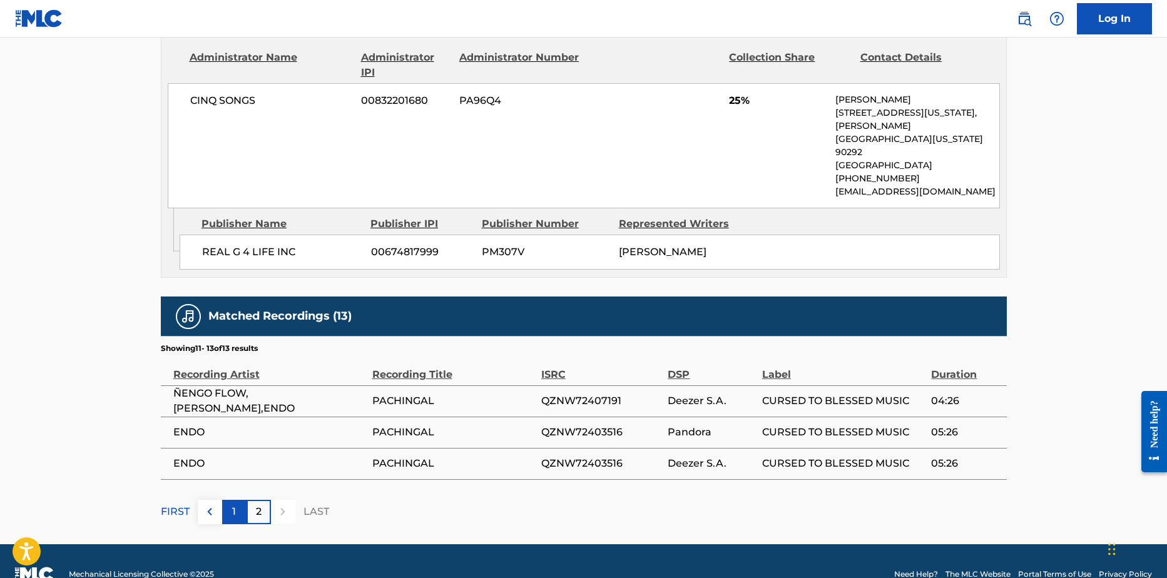
click at [232, 504] on p "1" at bounding box center [234, 511] width 4 height 15
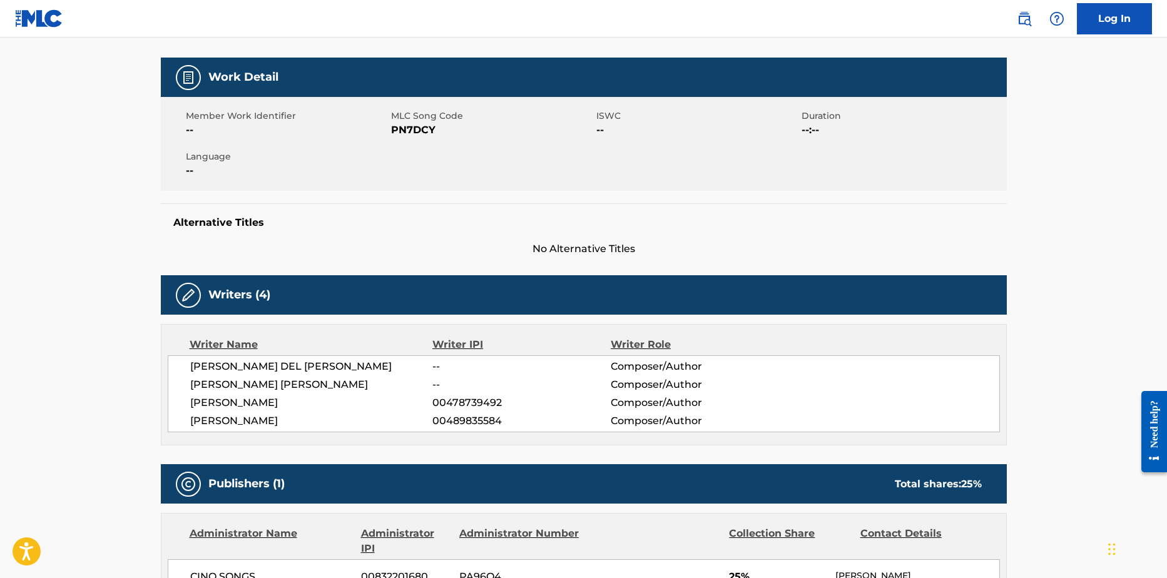
scroll to position [188, 0]
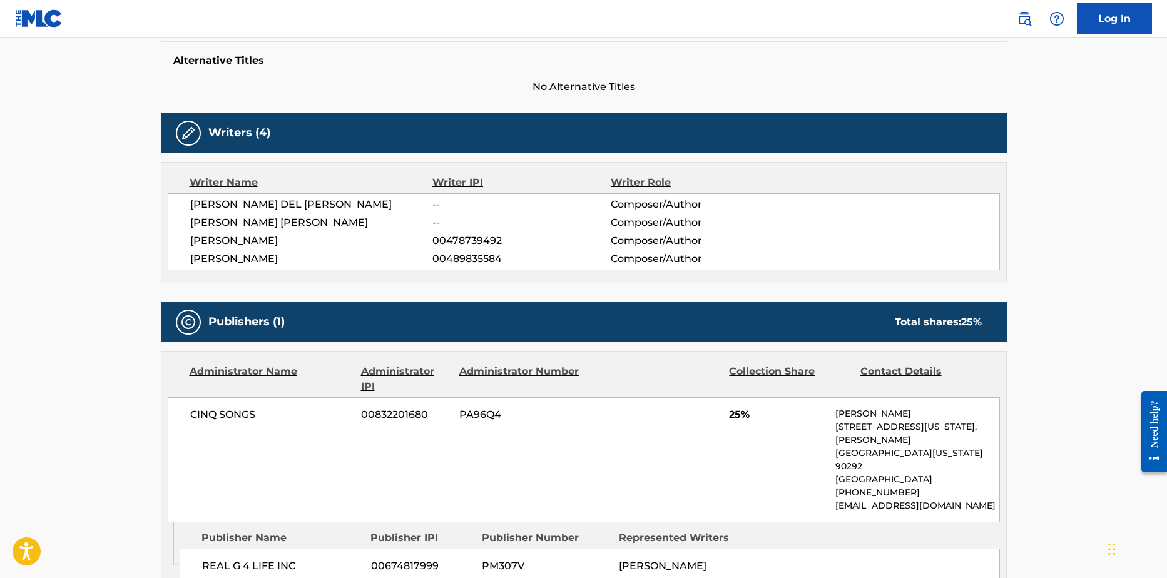
scroll to position [313, 0]
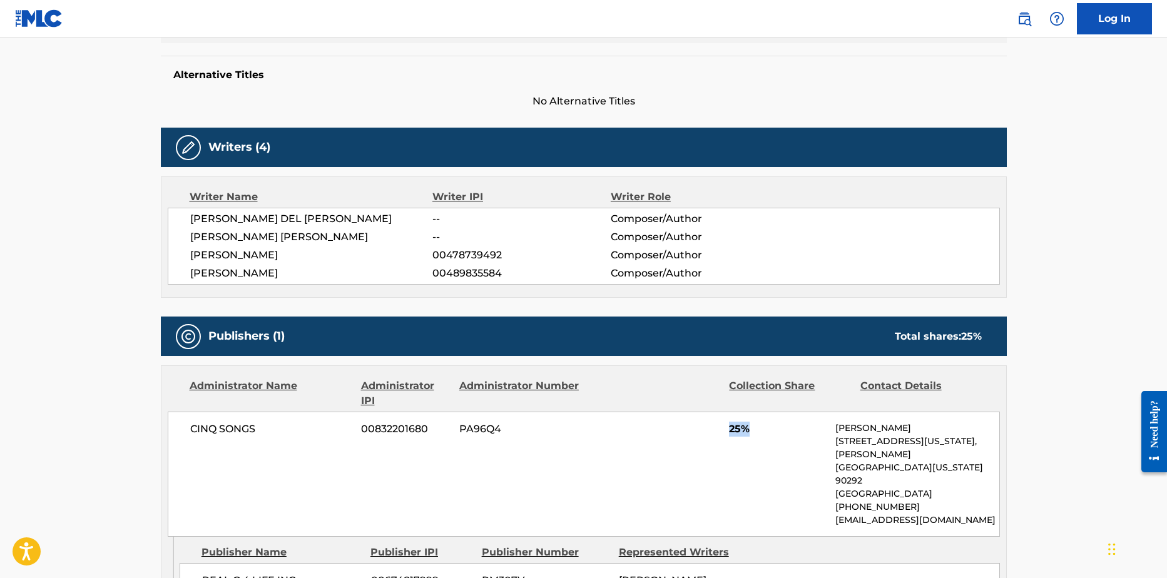
drag, startPoint x: 723, startPoint y: 424, endPoint x: 754, endPoint y: 426, distance: 30.8
click at [754, 426] on div "CINQ SONGS 00832201680 PA96Q4 25% Steve Scott 578 Washington Blvd, Unit 175, Ma…" at bounding box center [584, 474] width 832 height 125
drag, startPoint x: 965, startPoint y: 335, endPoint x: 987, endPoint y: 334, distance: 21.9
click at [987, 334] on div "Total shares: 25 %" at bounding box center [938, 336] width 112 height 15
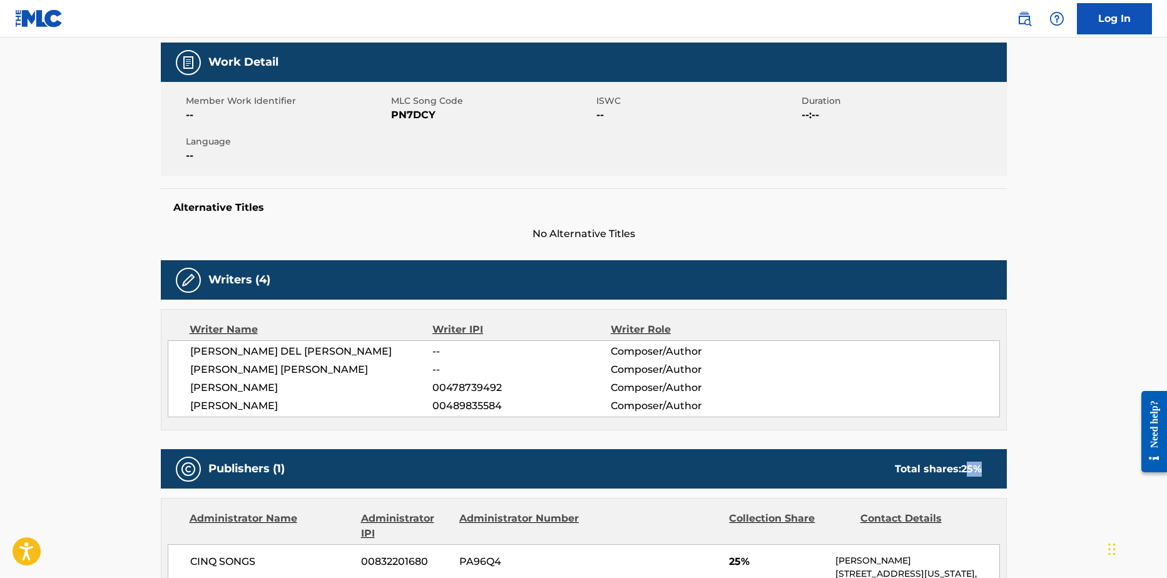
scroll to position [61, 0]
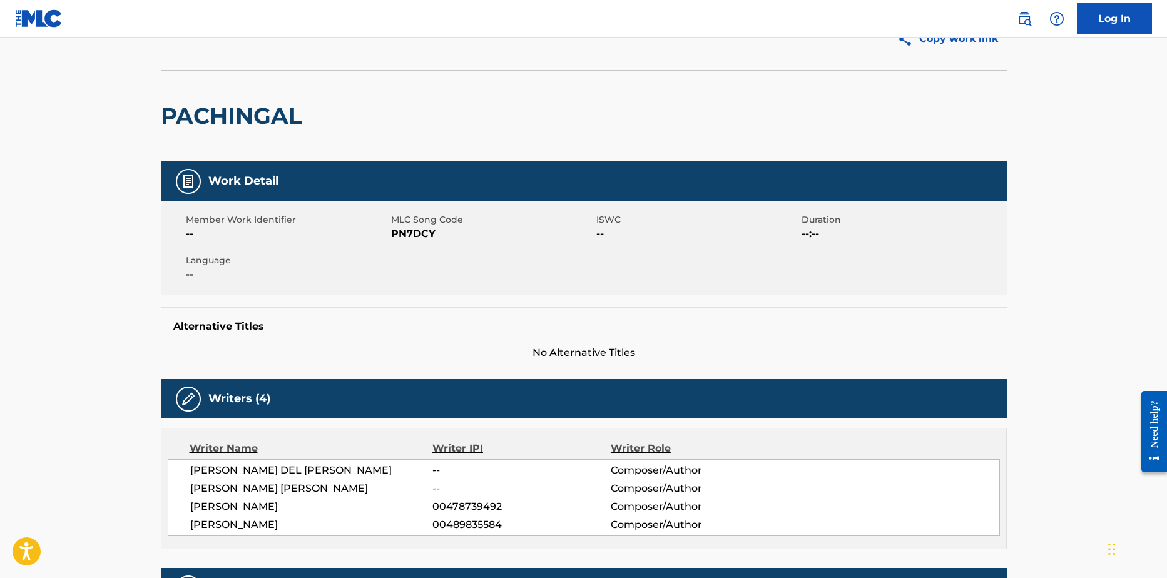
click at [804, 59] on div "Copy work link" at bounding box center [584, 39] width 846 height 63
